Goal: Find specific page/section: Find specific page/section

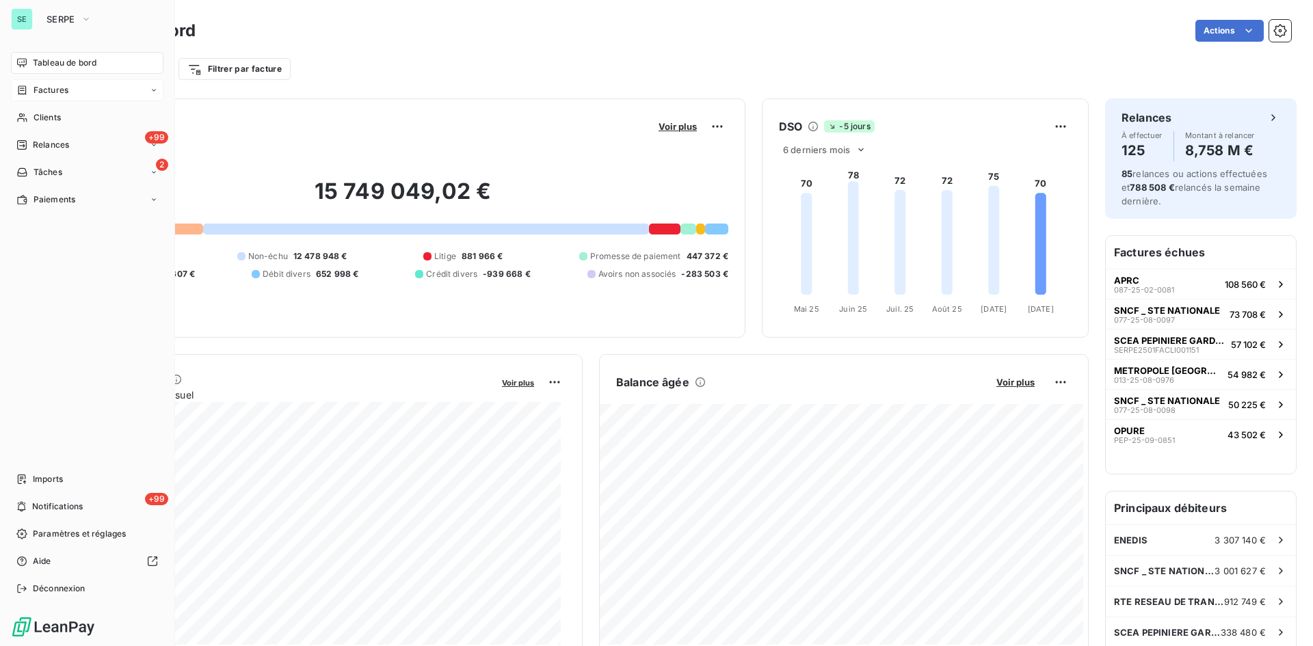
click at [50, 90] on span "Factures" at bounding box center [51, 90] width 35 height 12
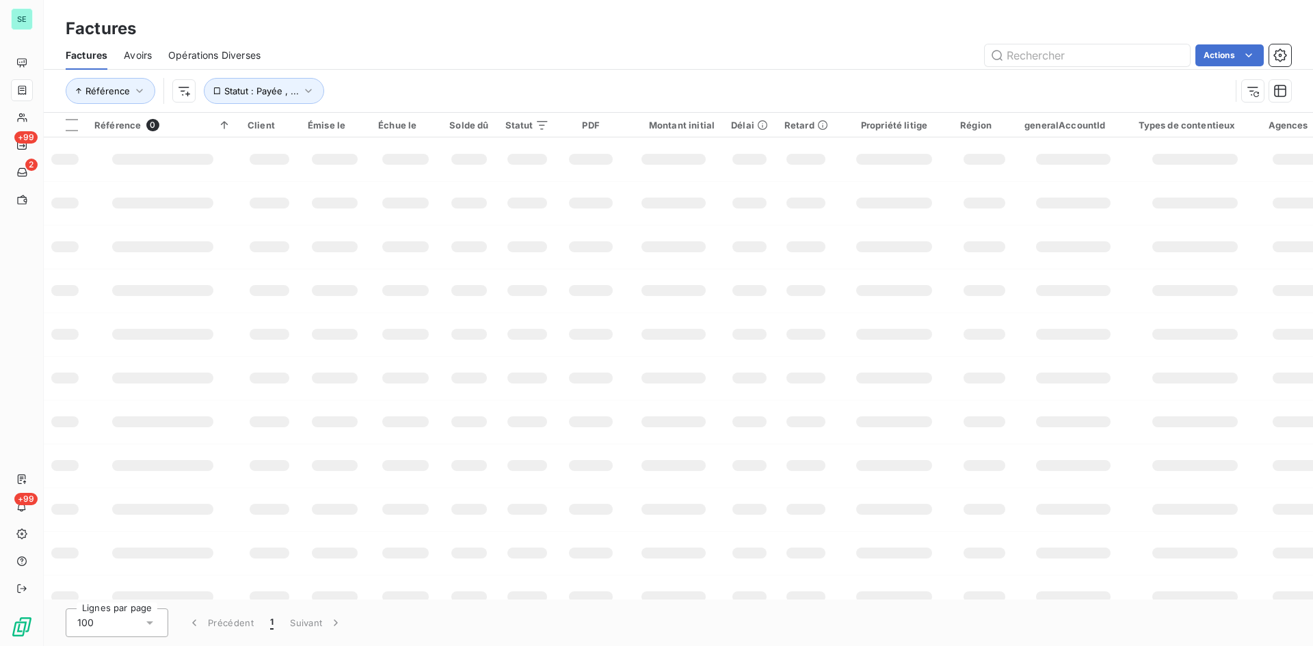
click at [874, 63] on div "Actions" at bounding box center [784, 55] width 1014 height 22
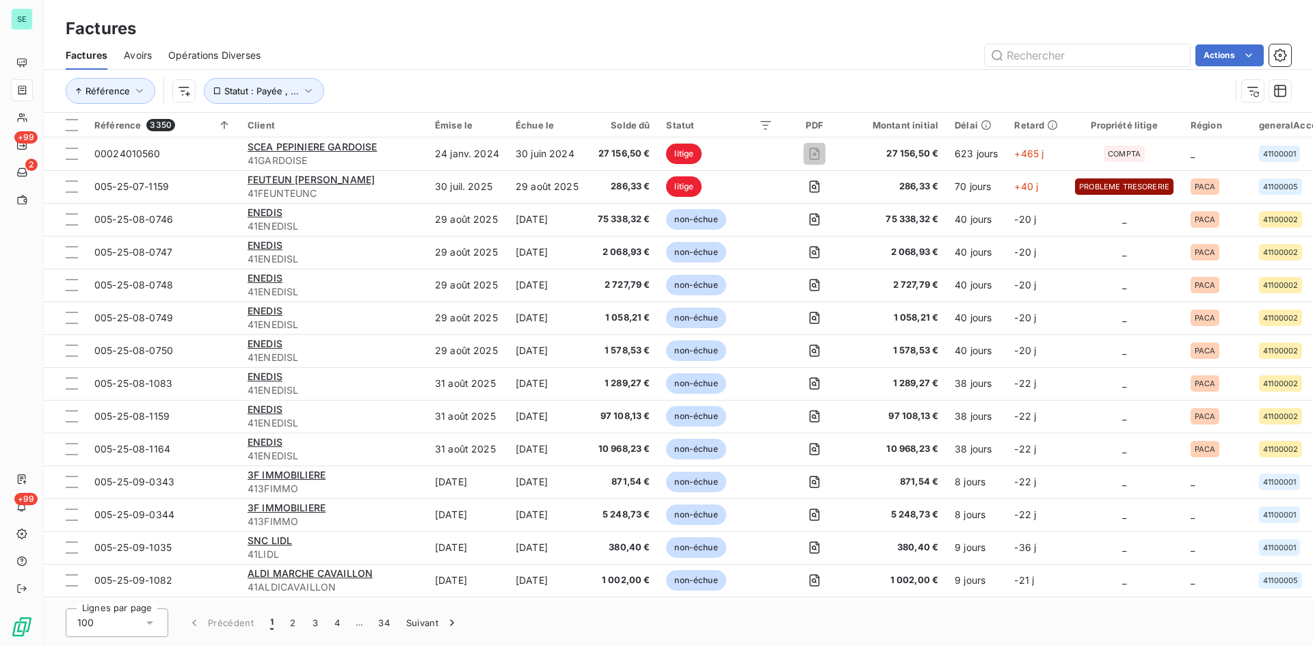
drag, startPoint x: 469, startPoint y: 44, endPoint x: 463, endPoint y: 18, distance: 26.7
click at [469, 44] on div "Actions" at bounding box center [784, 55] width 1014 height 22
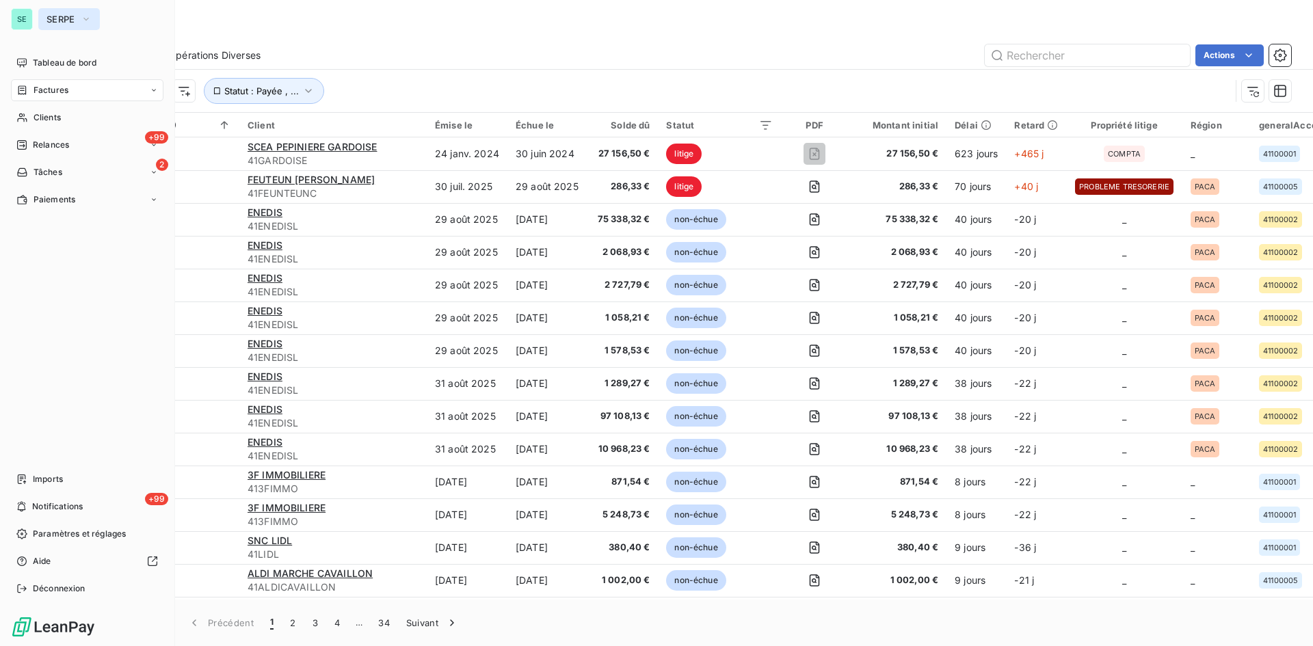
click at [40, 11] on button "SERPE" at bounding box center [69, 19] width 62 height 22
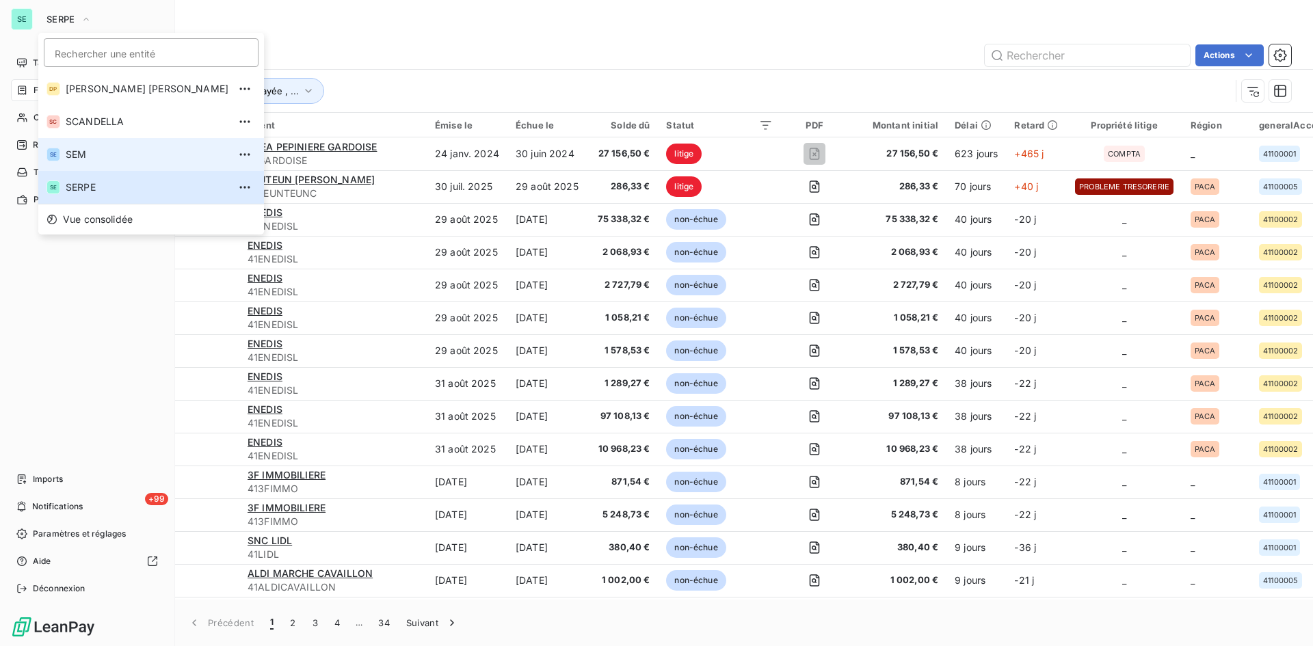
click at [90, 153] on span "SEM" at bounding box center [147, 155] width 163 height 14
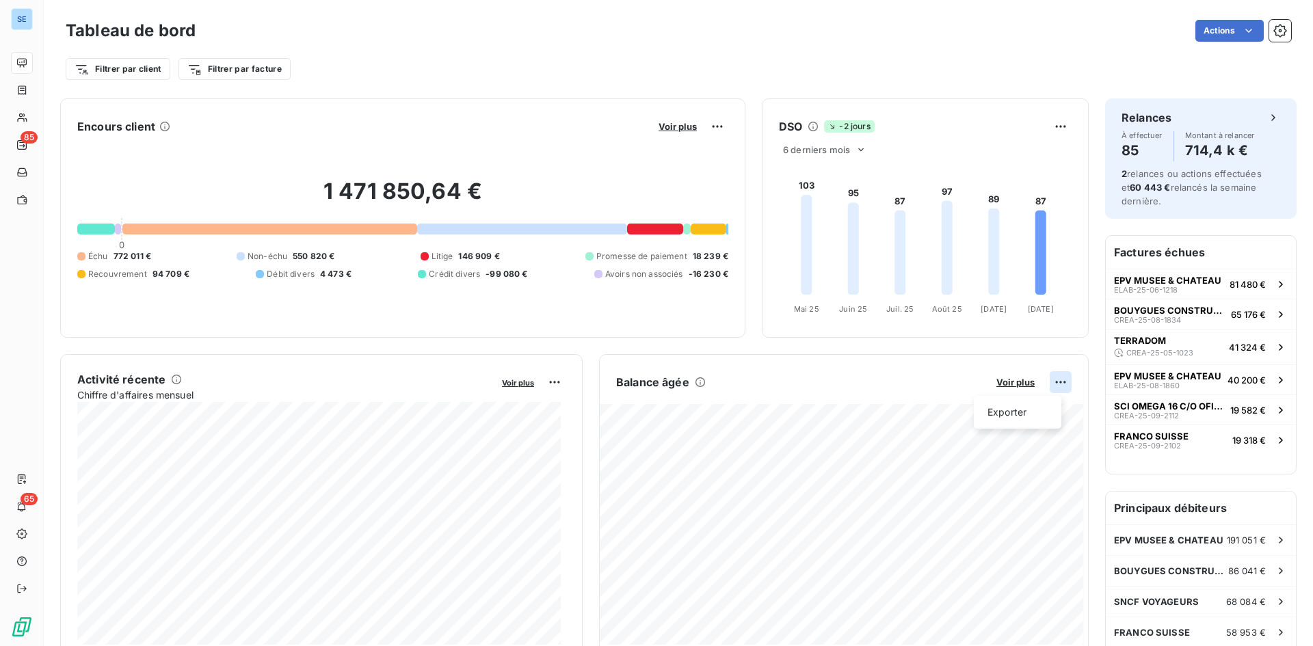
click at [1049, 377] on html "SE 85 65 Tableau de bord Actions Filtrer par client Filtrer par facture Encours…" at bounding box center [656, 323] width 1313 height 646
click at [1023, 408] on div "Exporter" at bounding box center [1018, 413] width 77 height 22
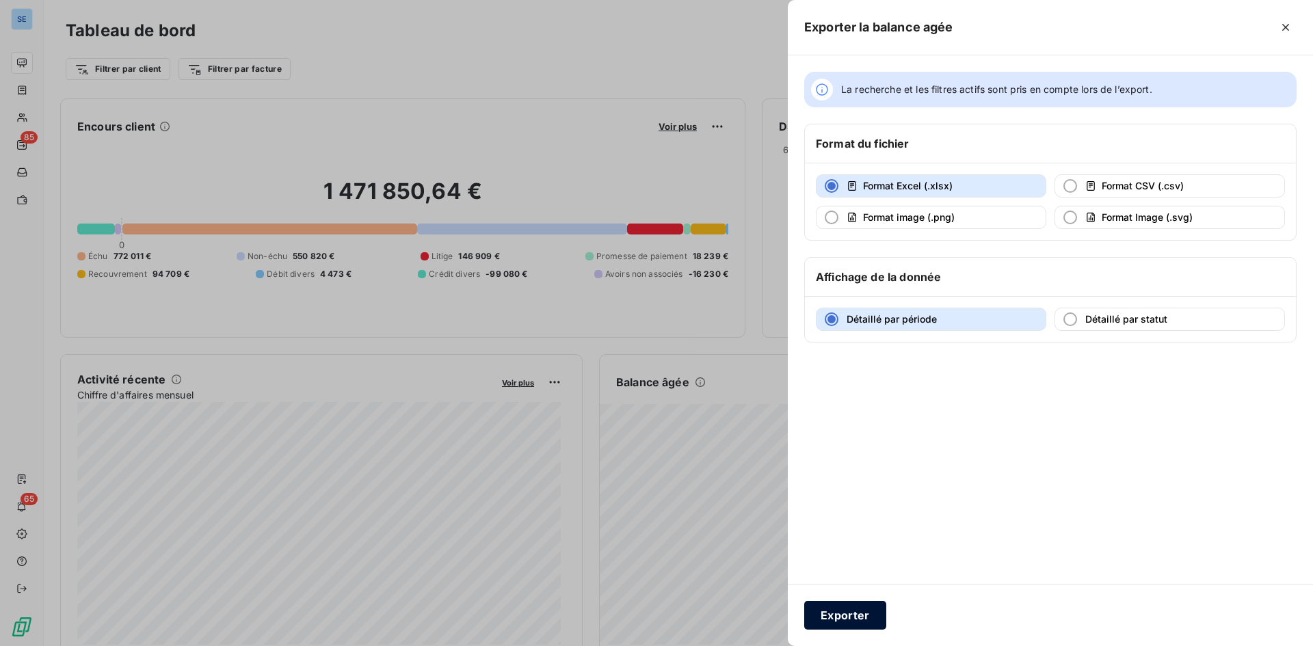
click at [845, 623] on button "Exporter" at bounding box center [845, 615] width 82 height 29
